Goal: Transaction & Acquisition: Purchase product/service

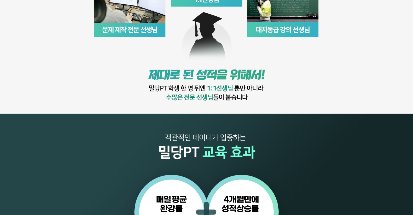
scroll to position [462, 0]
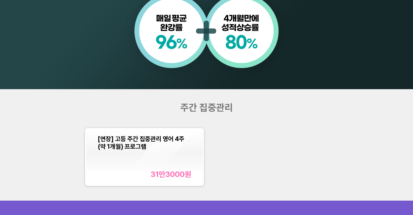
click at [198, 152] on div "[연장] 고등 주간 집중관리 영어 4주(약 1개월) 프로그램 31만3000 원" at bounding box center [144, 156] width 117 height 55
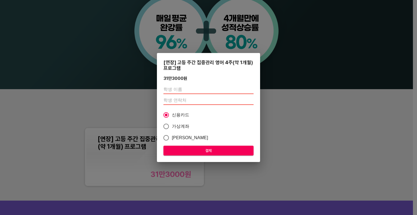
click at [187, 88] on input "text" at bounding box center [209, 89] width 90 height 9
type input "t"
type input "손상국"
click at [180, 99] on input "number" at bounding box center [209, 100] width 90 height 9
click at [181, 98] on input "number" at bounding box center [209, 100] width 90 height 9
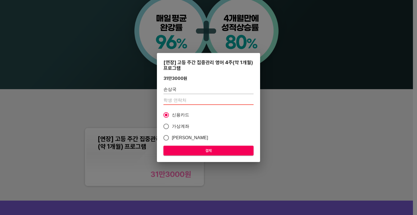
paste input "01044513917"
type input "01044513917"
click at [180, 124] on span "가상계좌" at bounding box center [181, 126] width 18 height 7
click at [172, 124] on input "가상계좌" at bounding box center [166, 126] width 11 height 11
radio input "true"
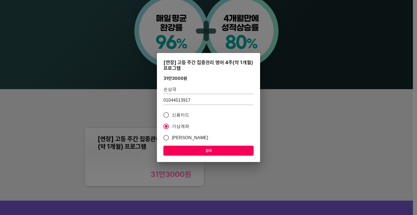
click at [211, 149] on span "결제" at bounding box center [209, 150] width 82 height 7
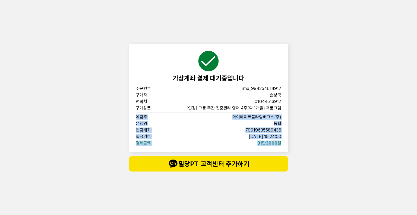
drag, startPoint x: 284, startPoint y: 145, endPoint x: 117, endPoint y: 118, distance: 168.4
click at [117, 118] on div "가상계좌 결제 대기중입니다 주문번호 imp_994254614917 구매자 손상국 연락처 01044513917 구매상품 [연장] 고등 주간 집중…" at bounding box center [208, 107] width 417 height 215
copy div "예금주 아이헤이트플라잉버그스(주) 은행명 농협 입금계좌 79019635589436 입금기한 2025-10-15 15:24:00 결제금액 31만…"
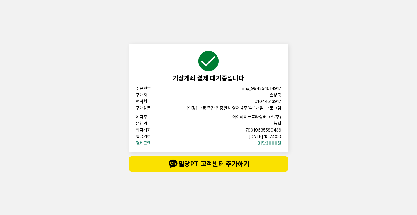
click at [78, 73] on div "가상계좌 결제 대기중입니다 주문번호 imp_994254614917 구매자 손상국 연락처 01044513917 구매상품 [연장] 고등 주간 집중…" at bounding box center [208, 107] width 417 height 215
